Goal: Browse casually

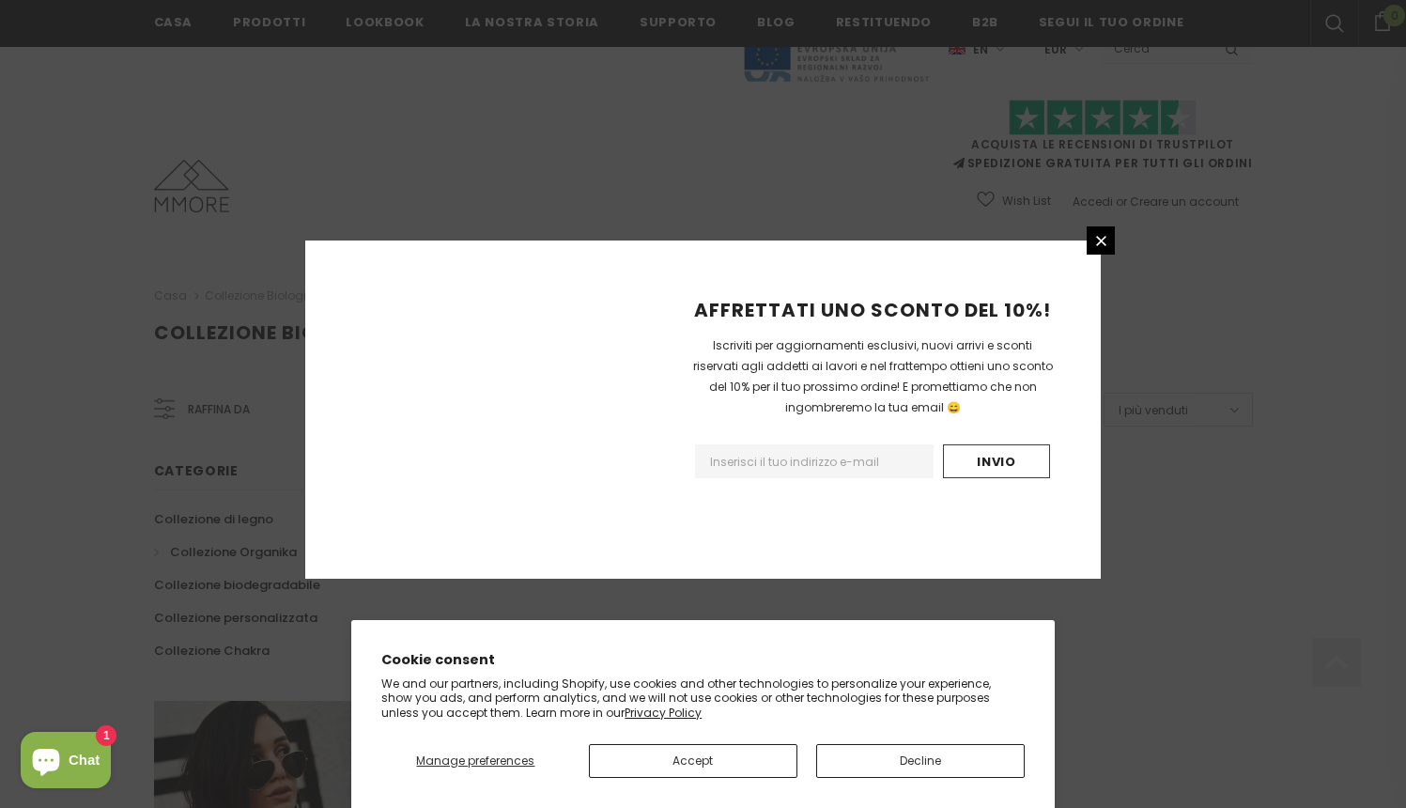
scroll to position [1118, 0]
